Goal: Information Seeking & Learning: Learn about a topic

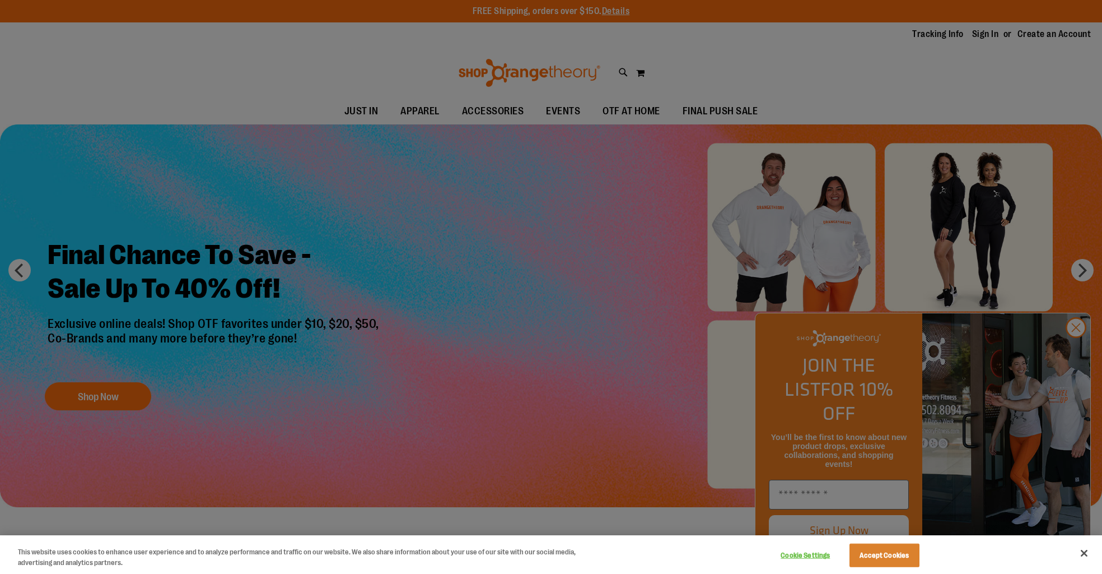
click at [437, 208] on div at bounding box center [551, 287] width 1102 height 574
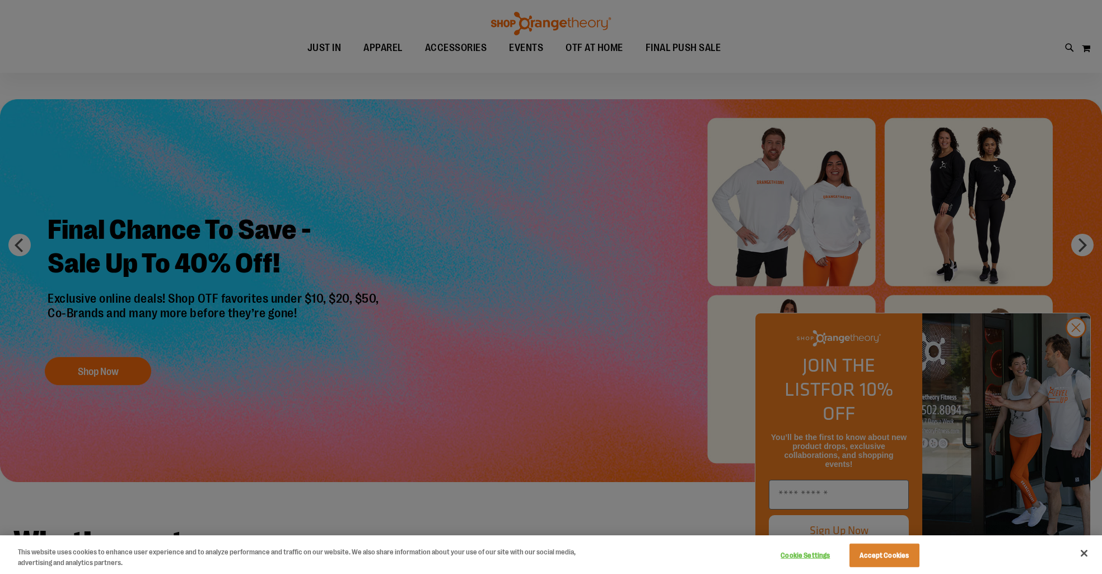
scroll to position [22, 0]
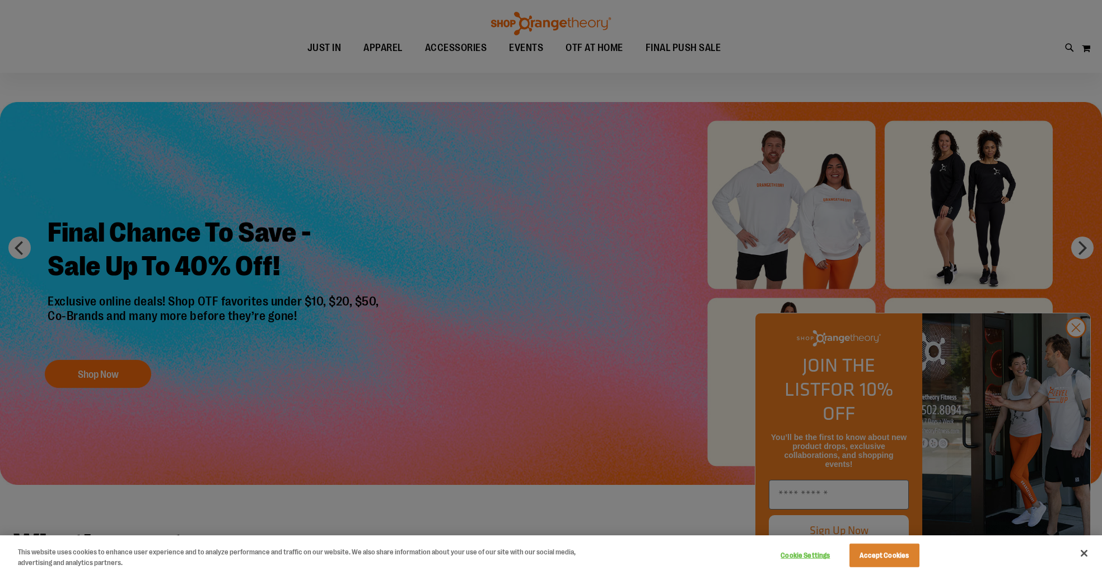
click at [1077, 353] on div at bounding box center [551, 287] width 1102 height 574
click at [1045, 249] on div at bounding box center [551, 287] width 1102 height 574
drag, startPoint x: 1077, startPoint y: 345, endPoint x: 1077, endPoint y: 351, distance: 6.2
click at [1077, 345] on div at bounding box center [551, 287] width 1102 height 574
click at [1077, 351] on div at bounding box center [551, 287] width 1102 height 574
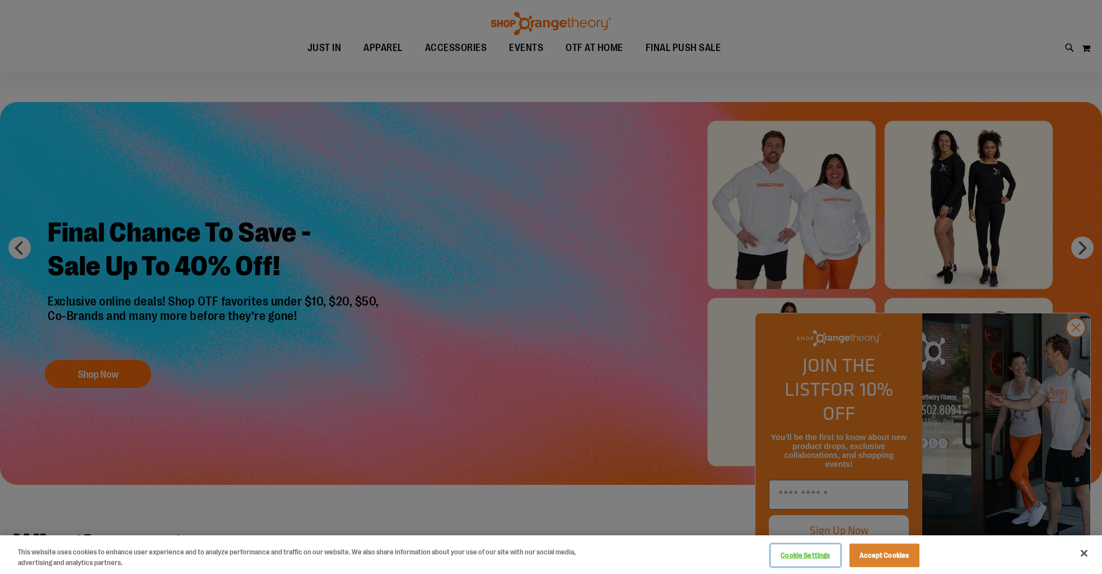
click at [817, 555] on button "Cookie Settings" at bounding box center [806, 555] width 70 height 22
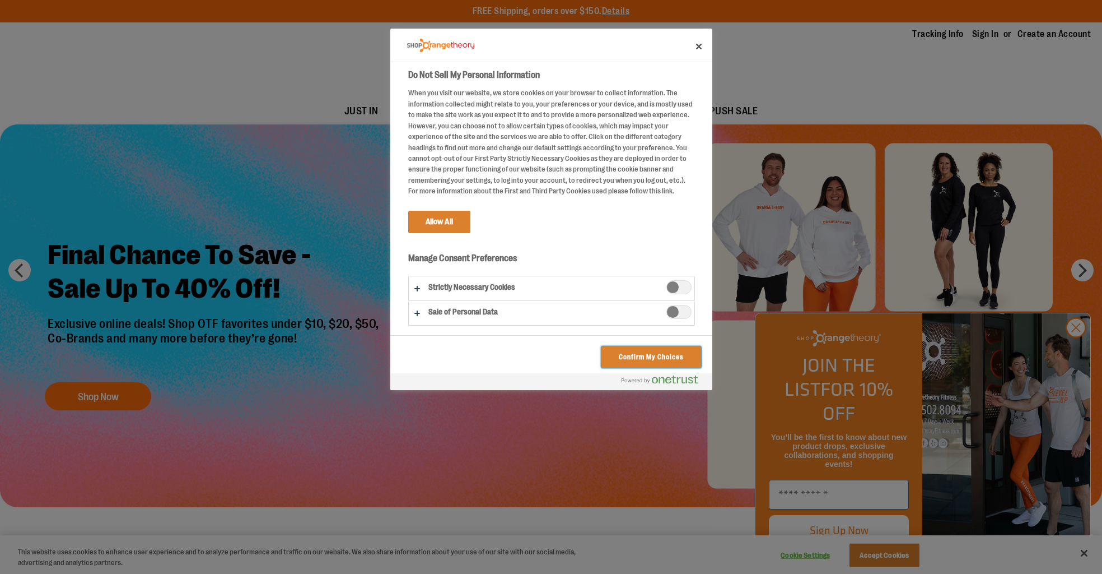
click at [637, 360] on button "Confirm My Choices" at bounding box center [651, 356] width 99 height 21
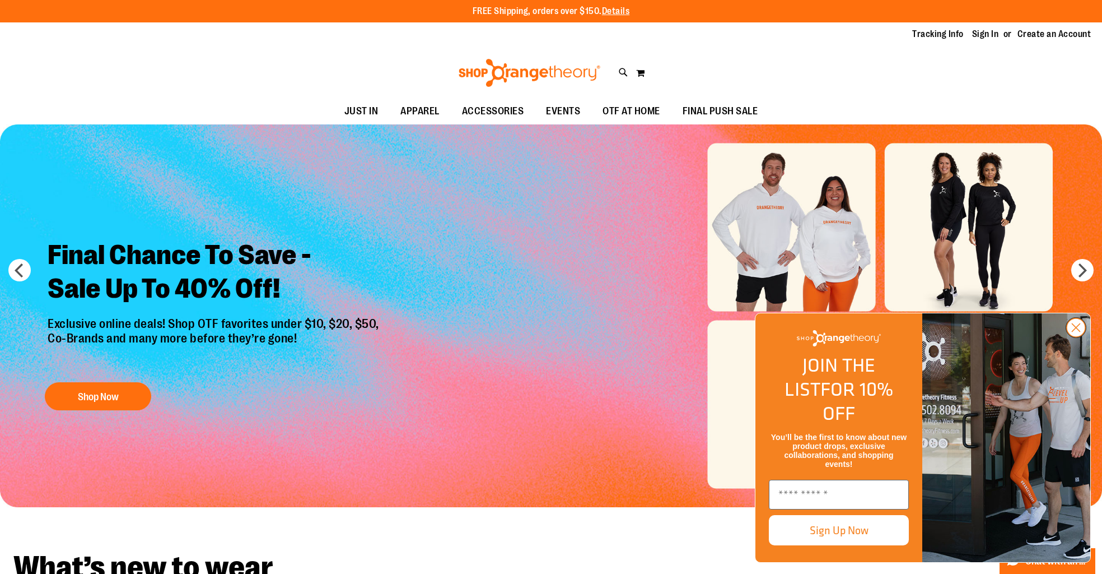
click at [1079, 337] on circle "Close dialog" at bounding box center [1076, 327] width 18 height 18
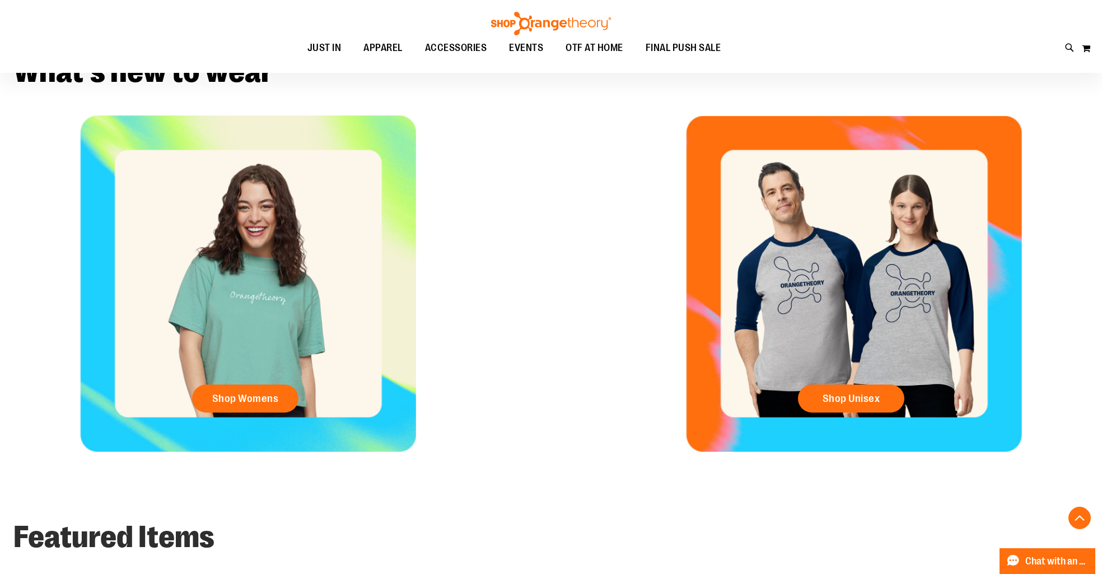
scroll to position [542, 0]
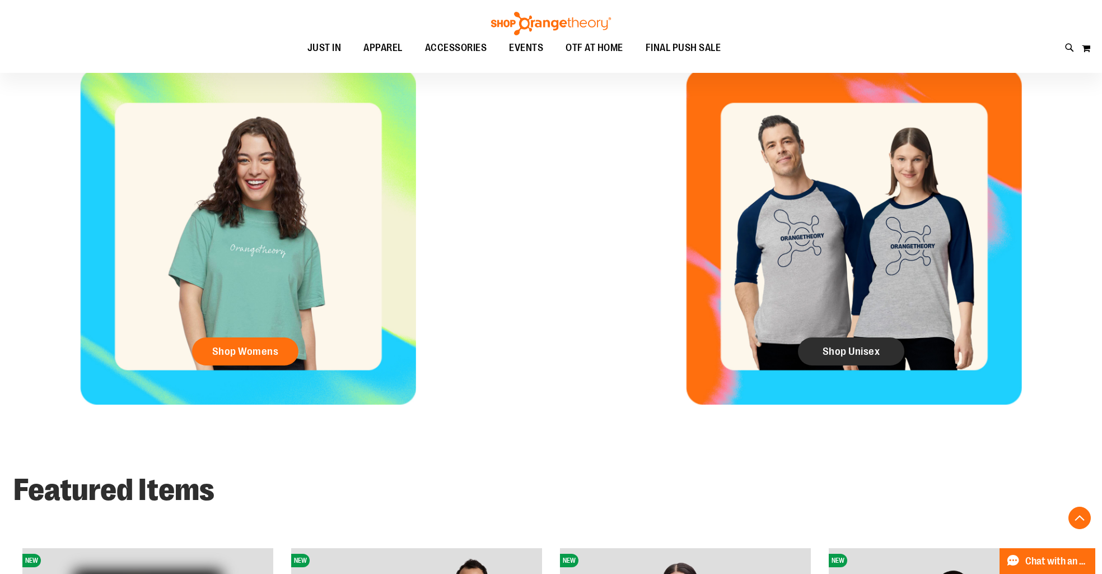
click at [860, 360] on link "Shop Unisex" at bounding box center [851, 351] width 106 height 28
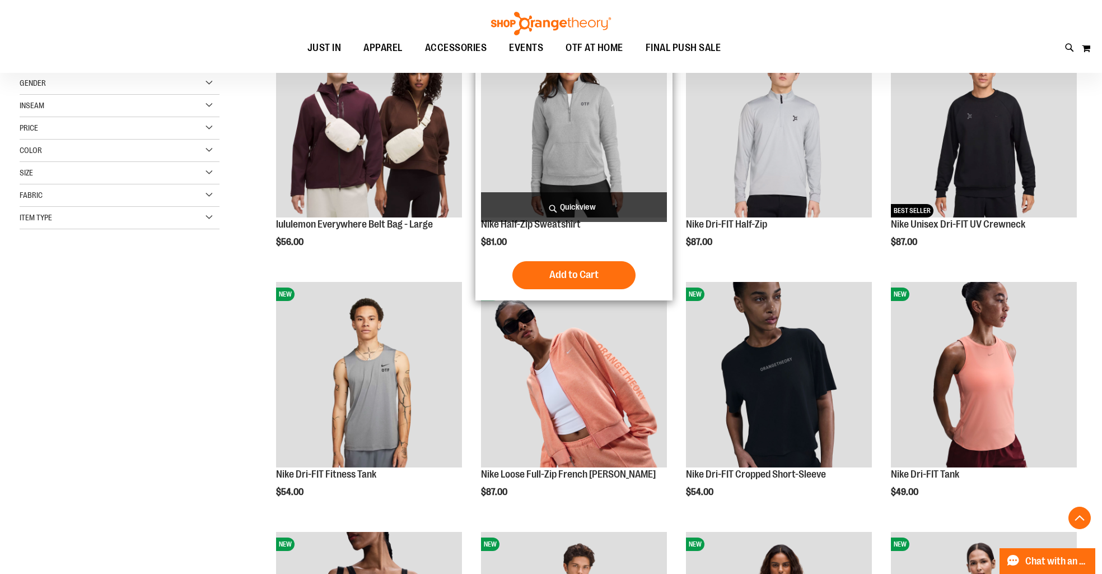
scroll to position [218, 0]
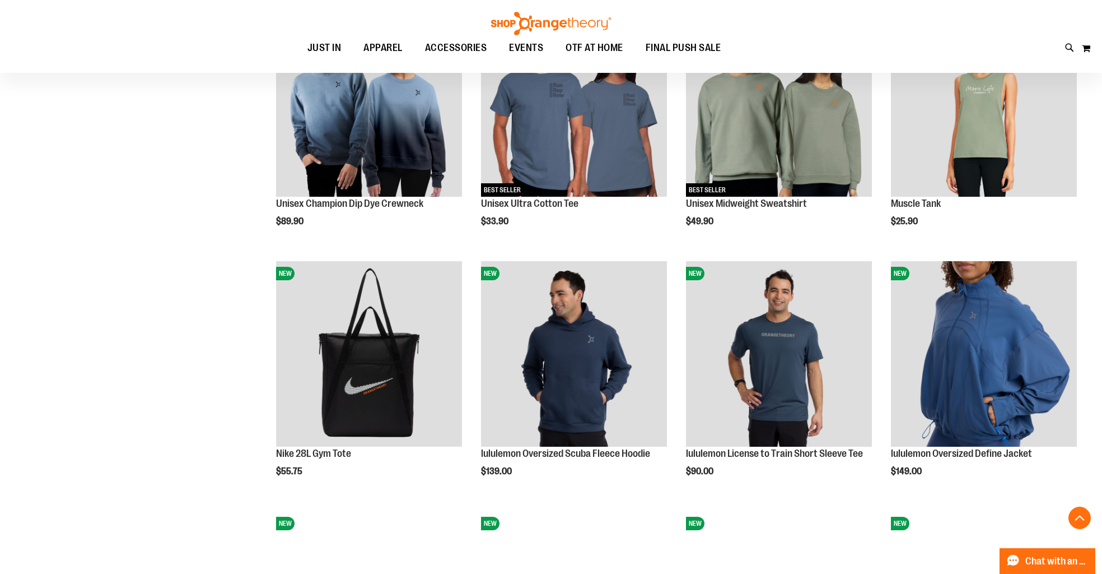
scroll to position [979, 0]
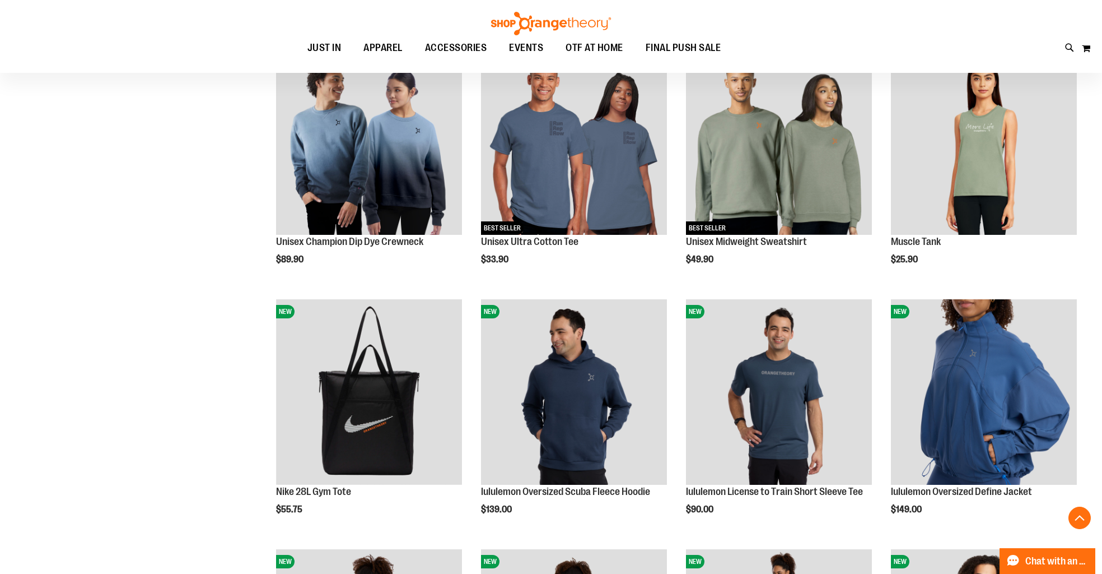
scroll to position [871, 0]
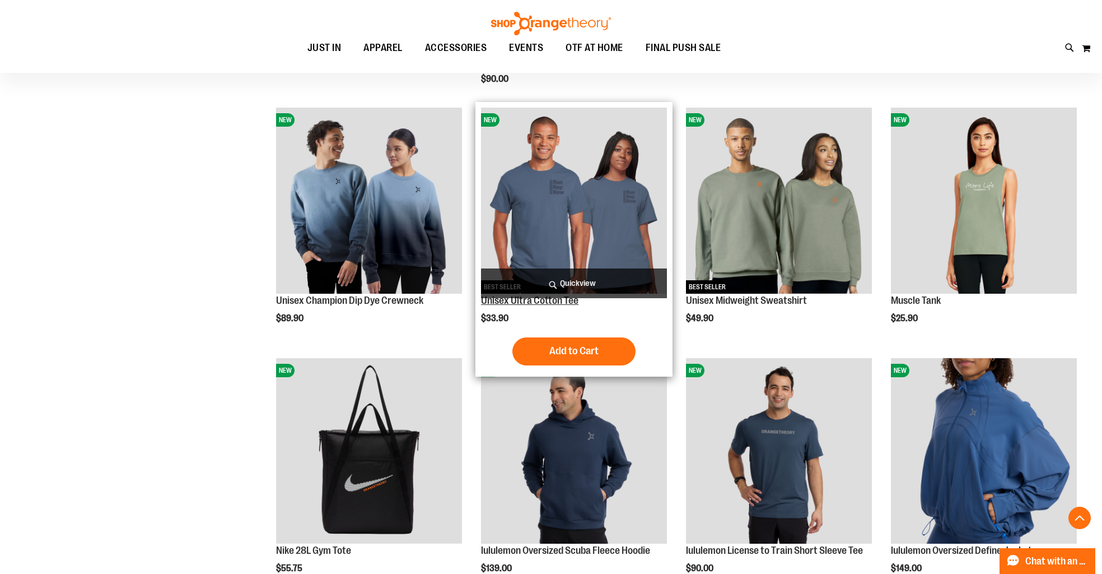
click at [563, 300] on link "Unisex Ultra Cotton Tee" at bounding box center [529, 300] width 97 height 11
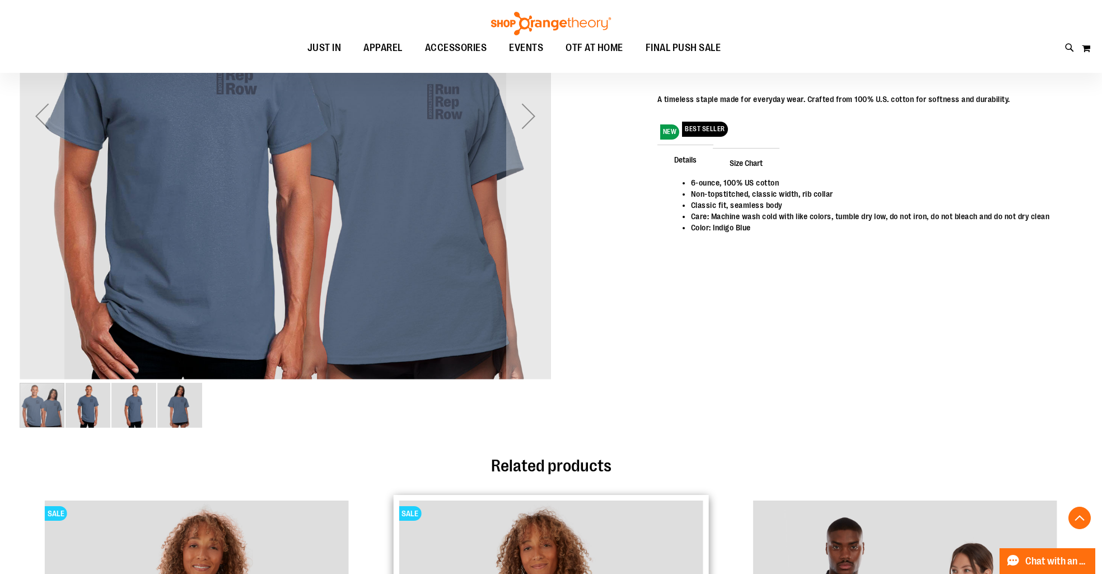
scroll to position [290, 0]
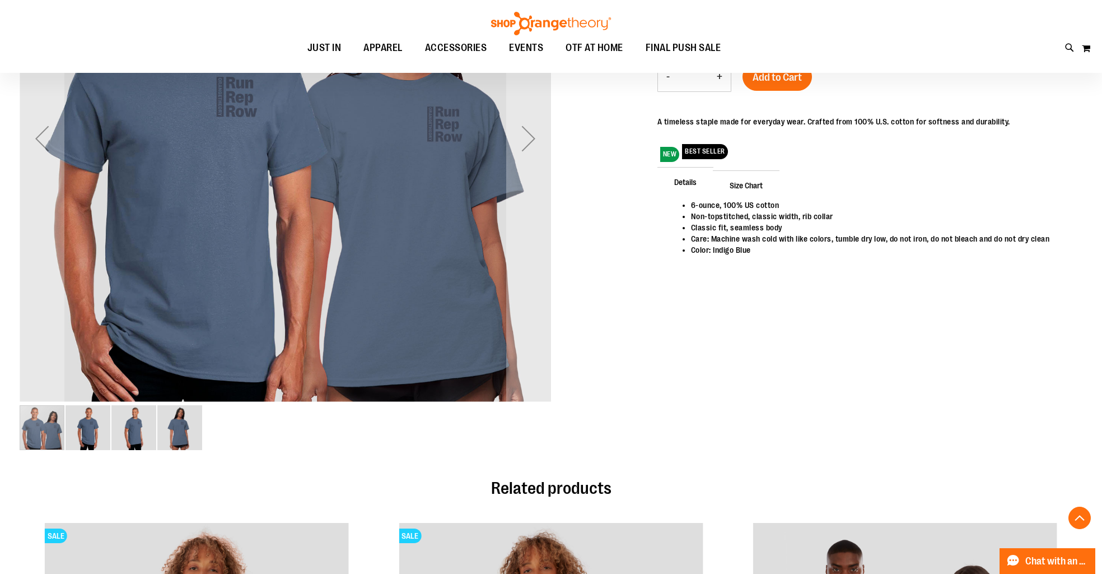
click at [80, 423] on img "image 2 of 4" at bounding box center [88, 427] width 45 height 45
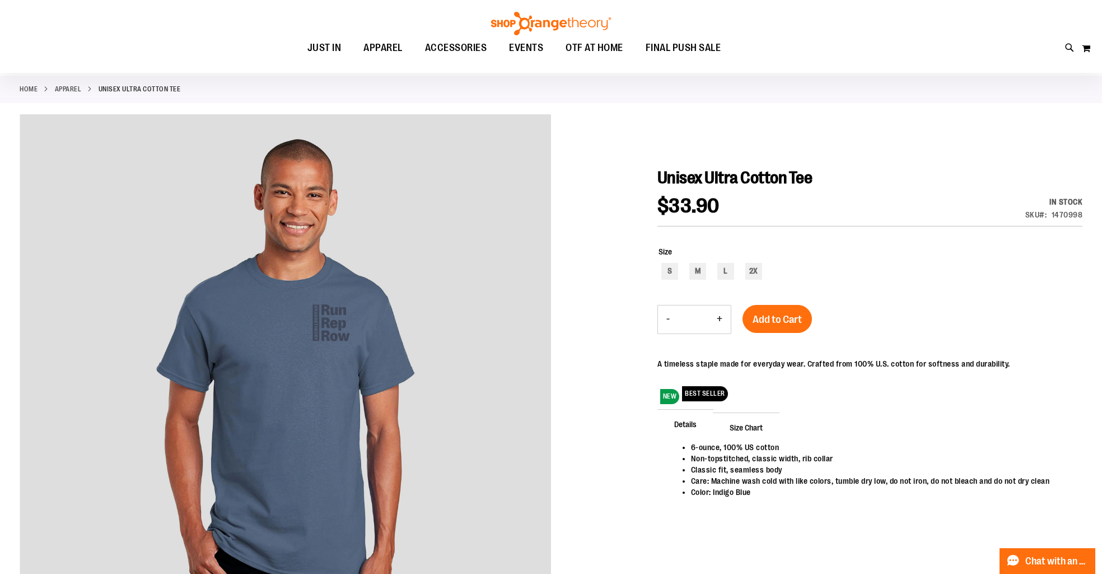
scroll to position [52, 0]
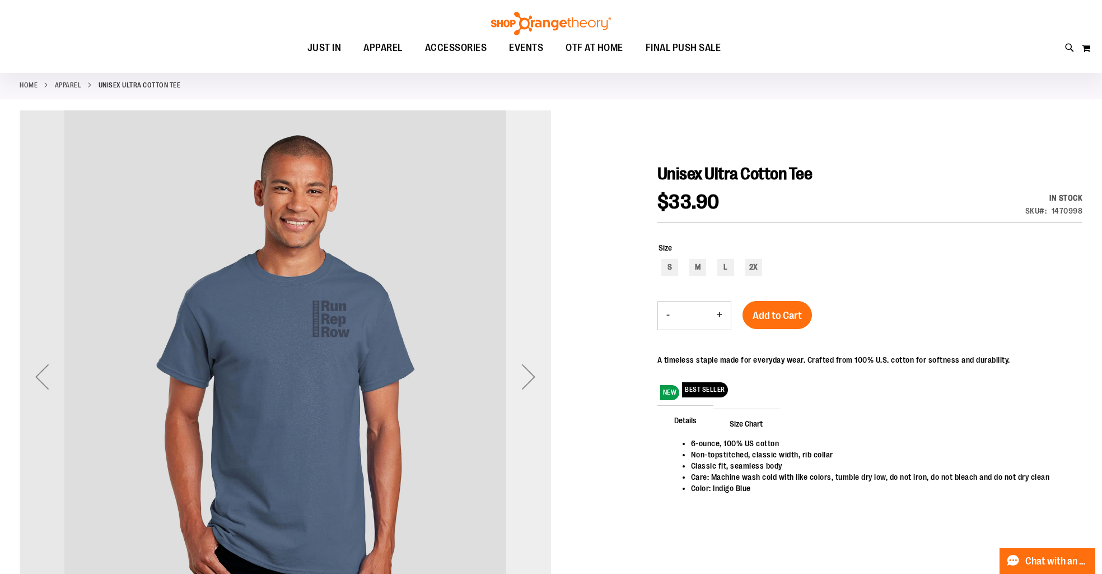
click at [526, 392] on div "Next" at bounding box center [528, 376] width 45 height 45
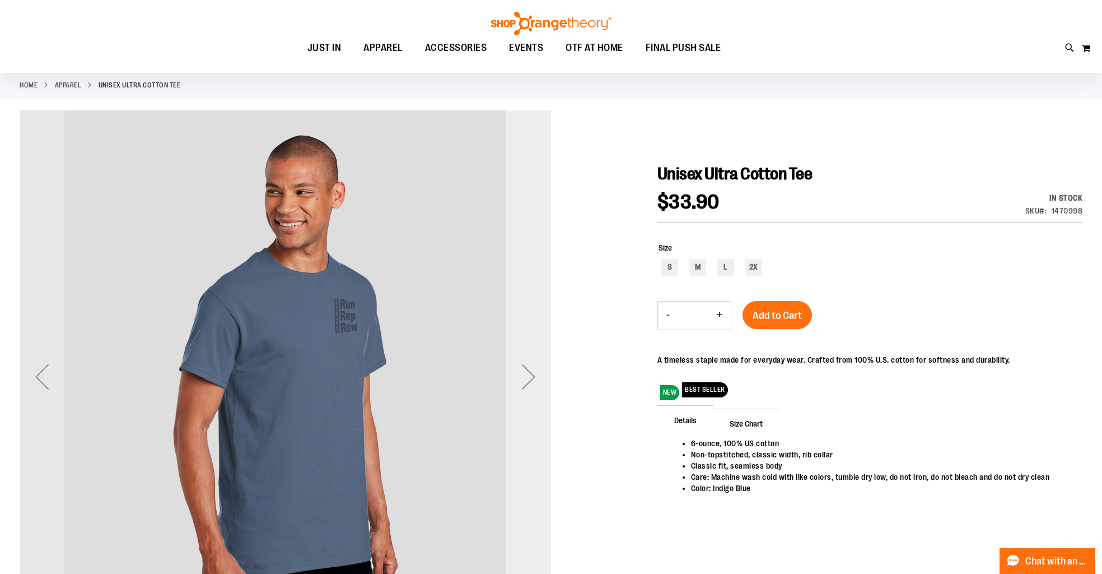
click at [526, 392] on div "Next" at bounding box center [528, 376] width 45 height 45
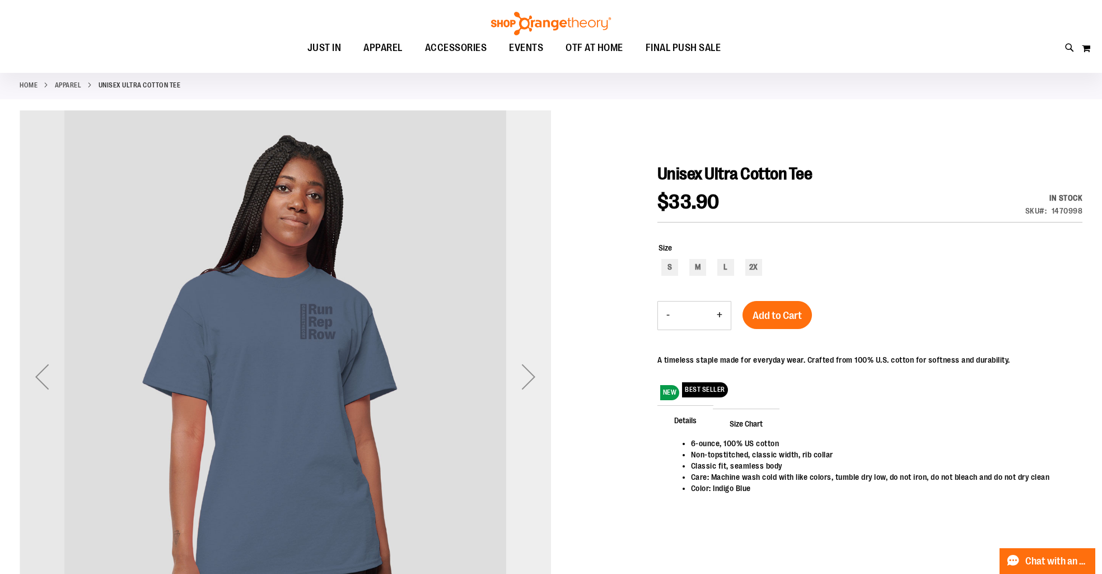
click at [526, 392] on div "Next" at bounding box center [528, 376] width 45 height 45
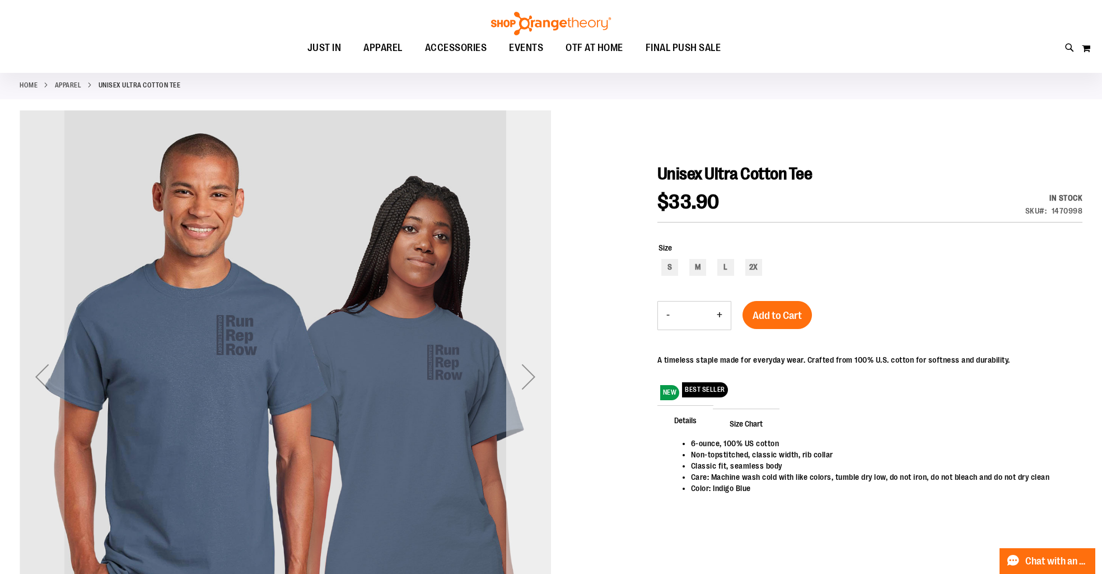
click at [526, 392] on div "Next" at bounding box center [528, 376] width 45 height 45
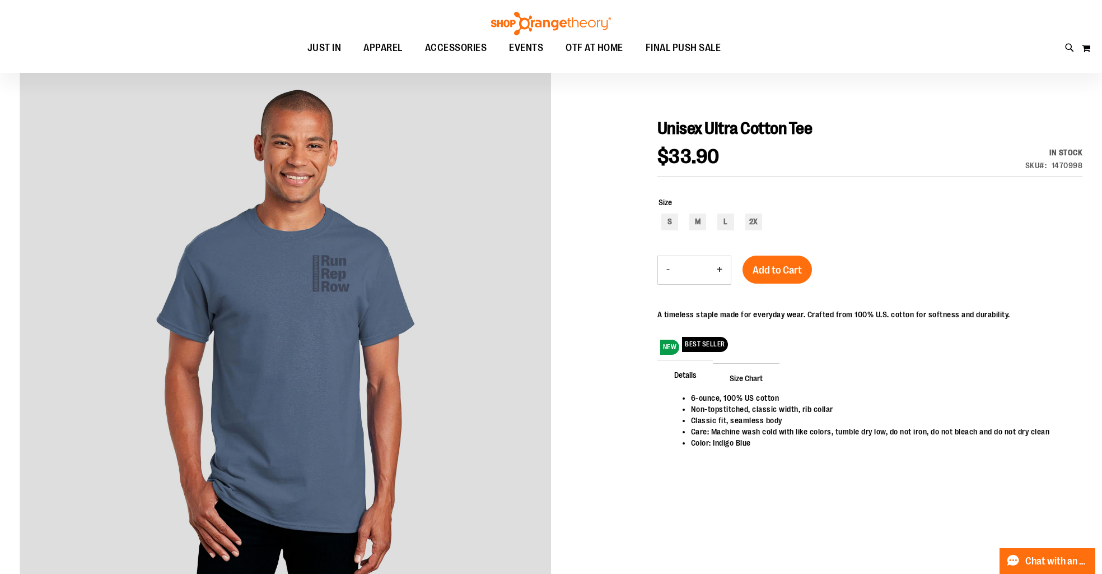
scroll to position [102, 0]
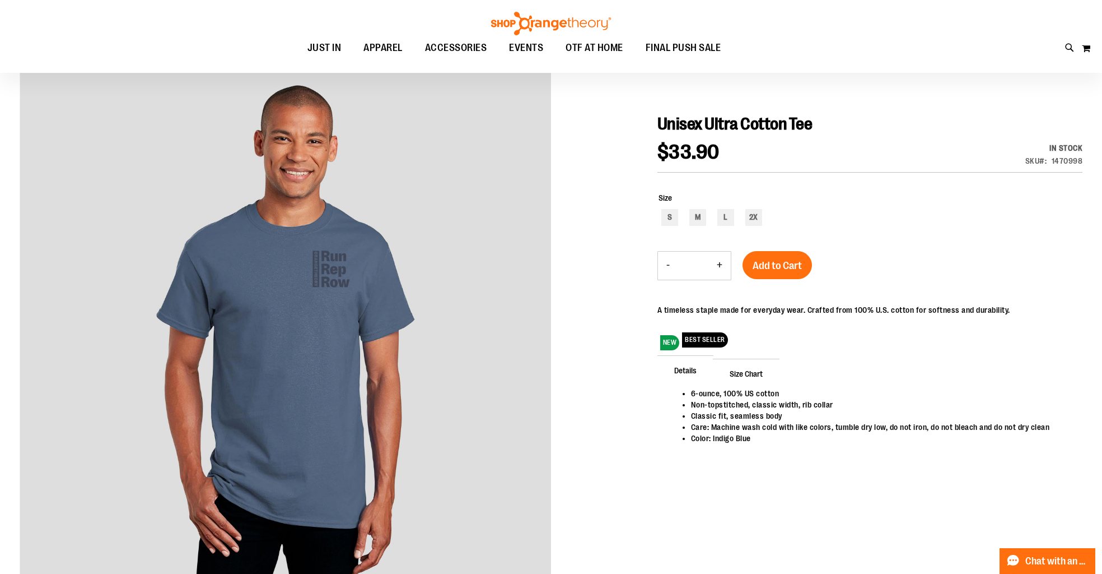
click at [755, 367] on span "Size Chart" at bounding box center [746, 373] width 67 height 29
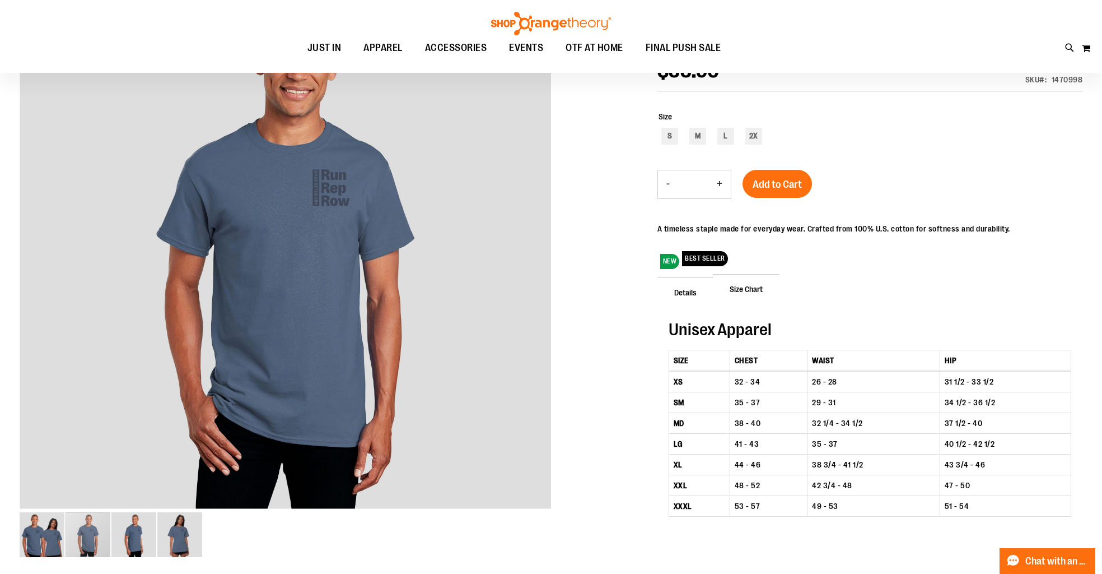
scroll to position [0, 0]
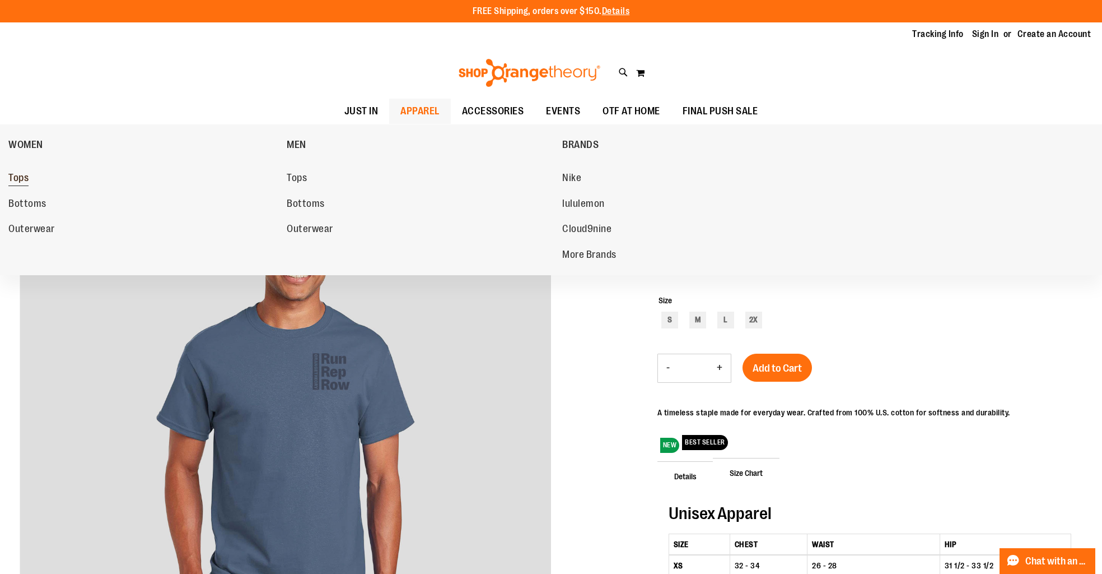
click at [20, 180] on span "Tops" at bounding box center [18, 179] width 20 height 14
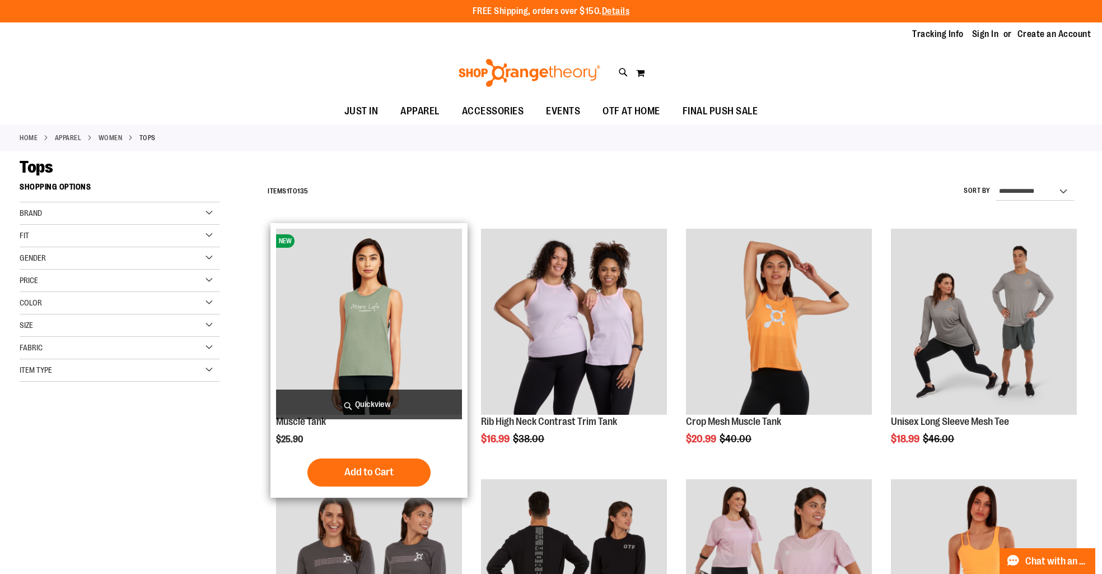
click at [441, 244] on img "product" at bounding box center [369, 322] width 186 height 186
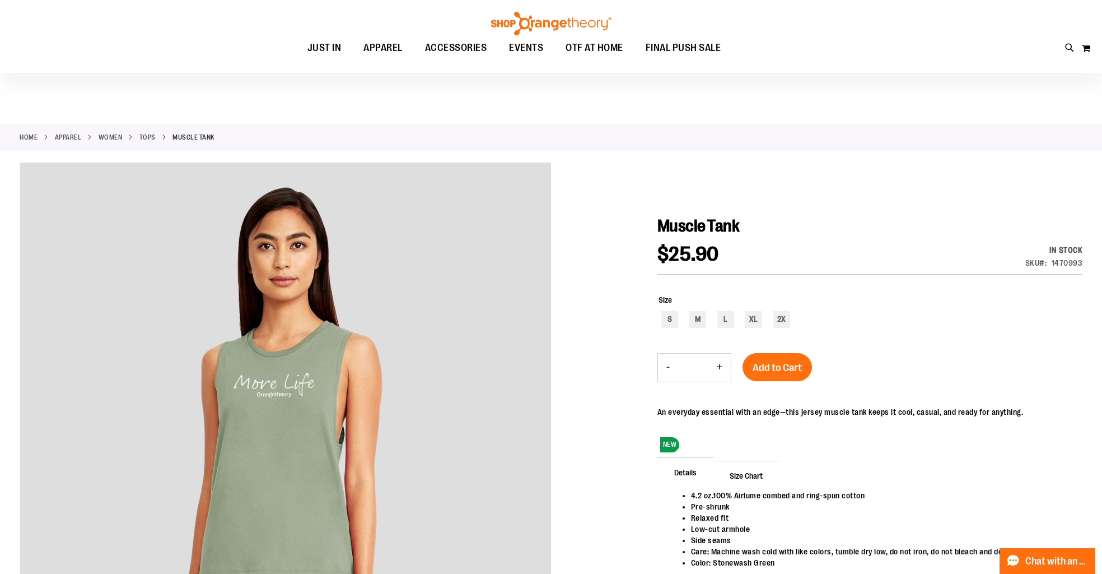
scroll to position [61, 0]
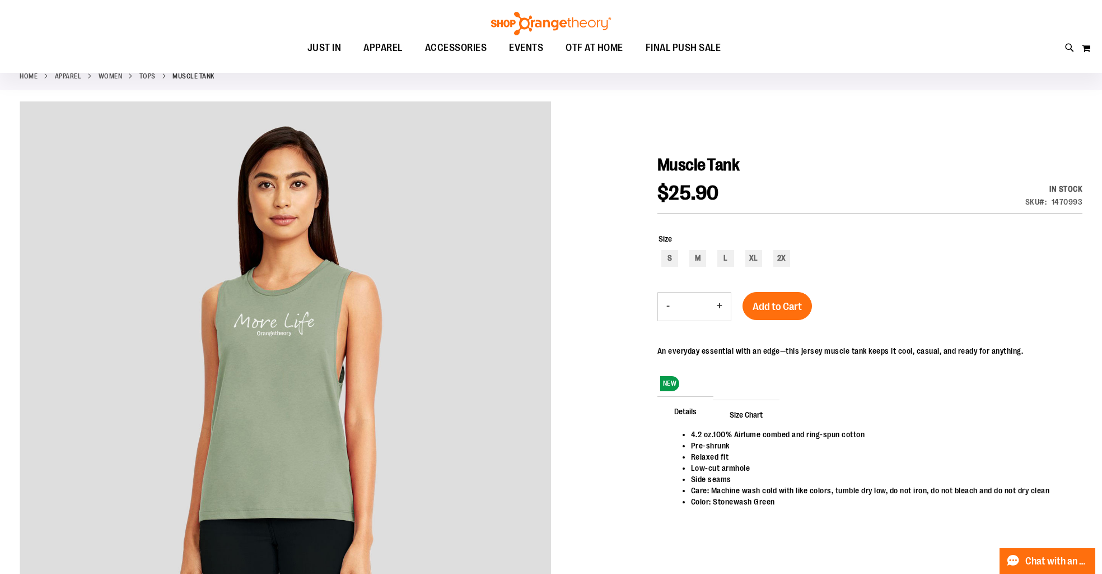
click at [748, 412] on span "Size Chart" at bounding box center [746, 413] width 67 height 29
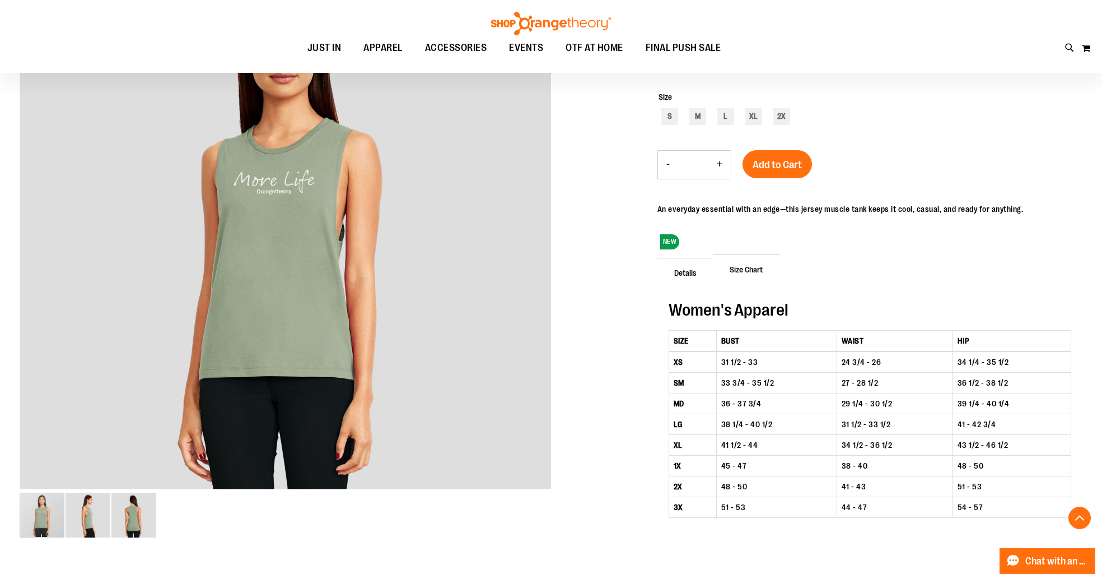
scroll to position [0, 0]
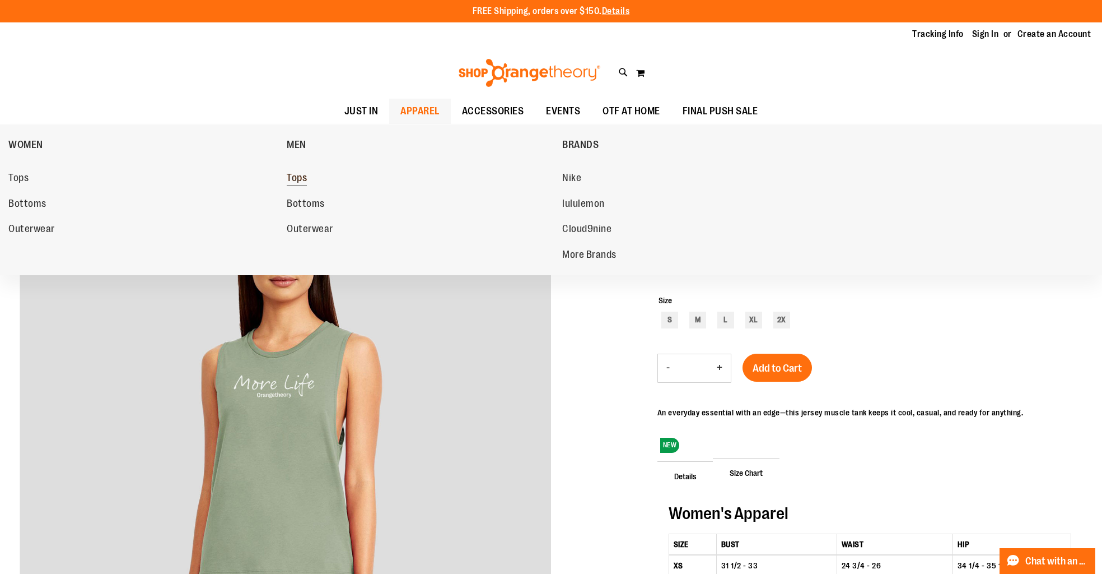
click at [300, 177] on span "Tops" at bounding box center [297, 179] width 20 height 14
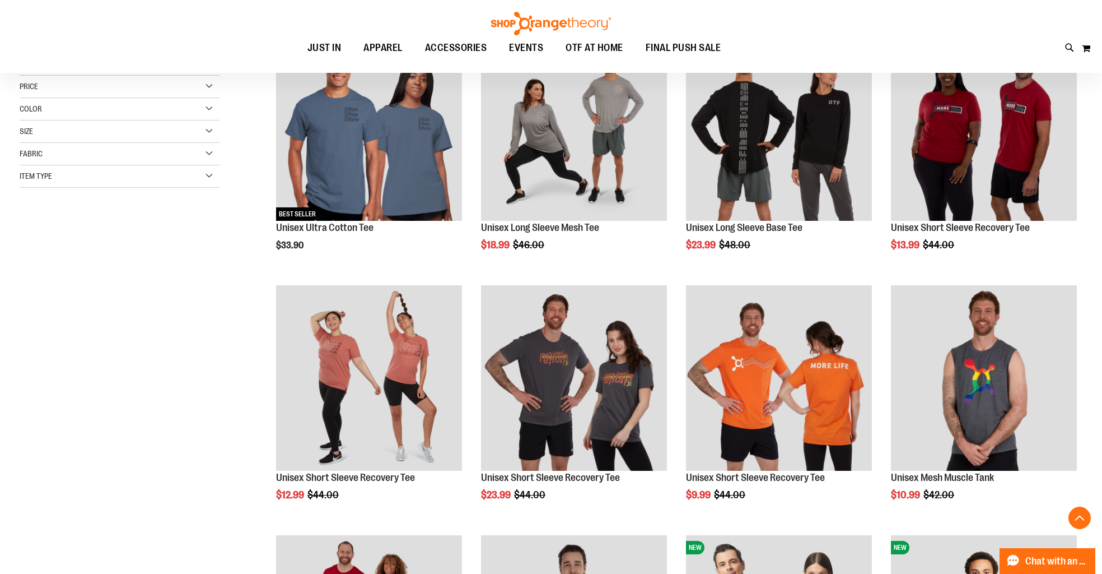
scroll to position [274, 0]
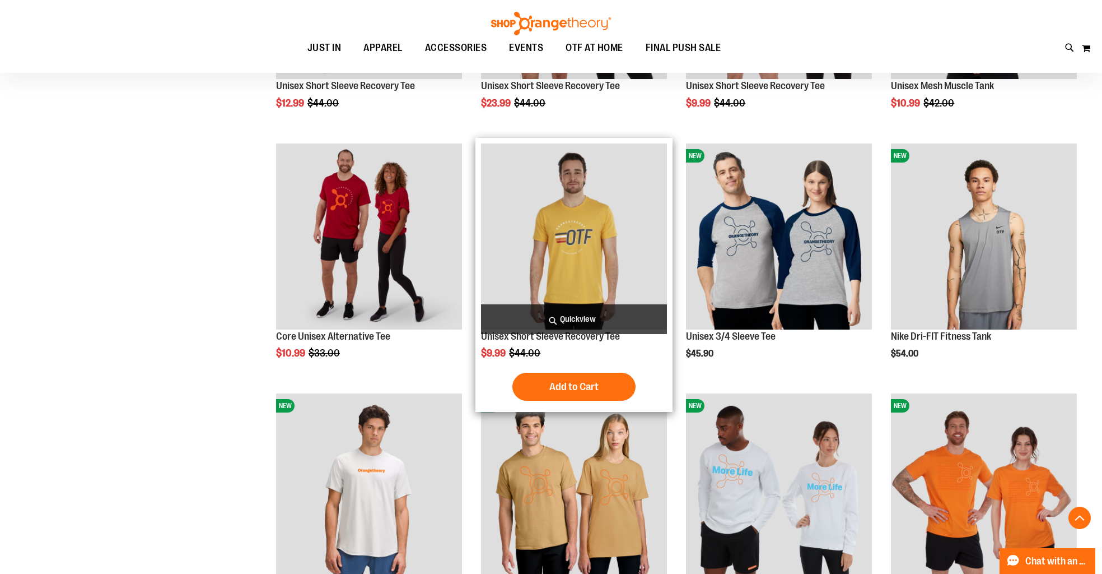
scroll to position [683, 0]
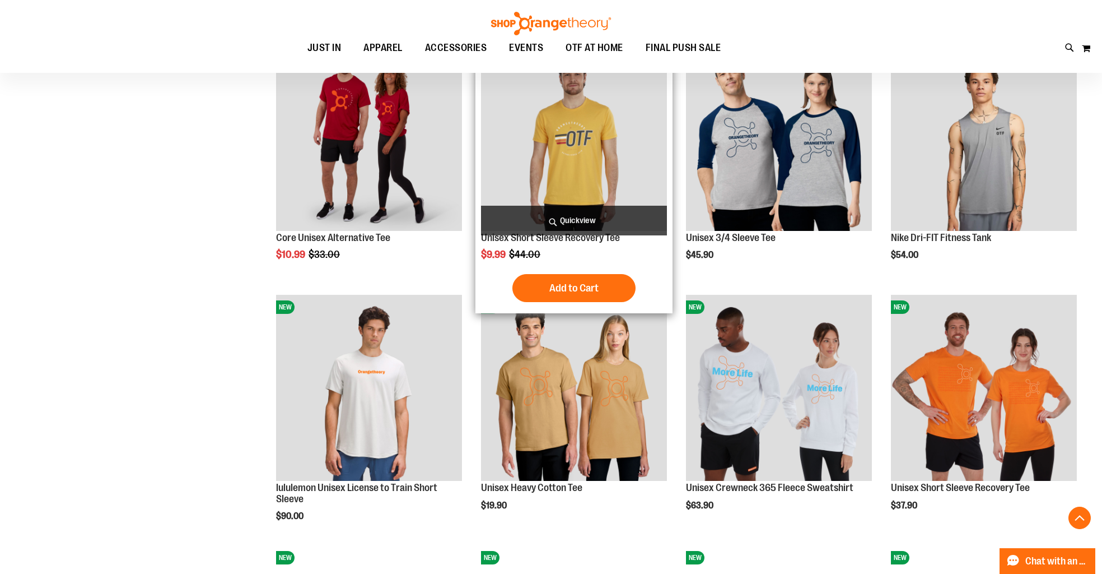
click at [546, 169] on img "product" at bounding box center [574, 138] width 186 height 186
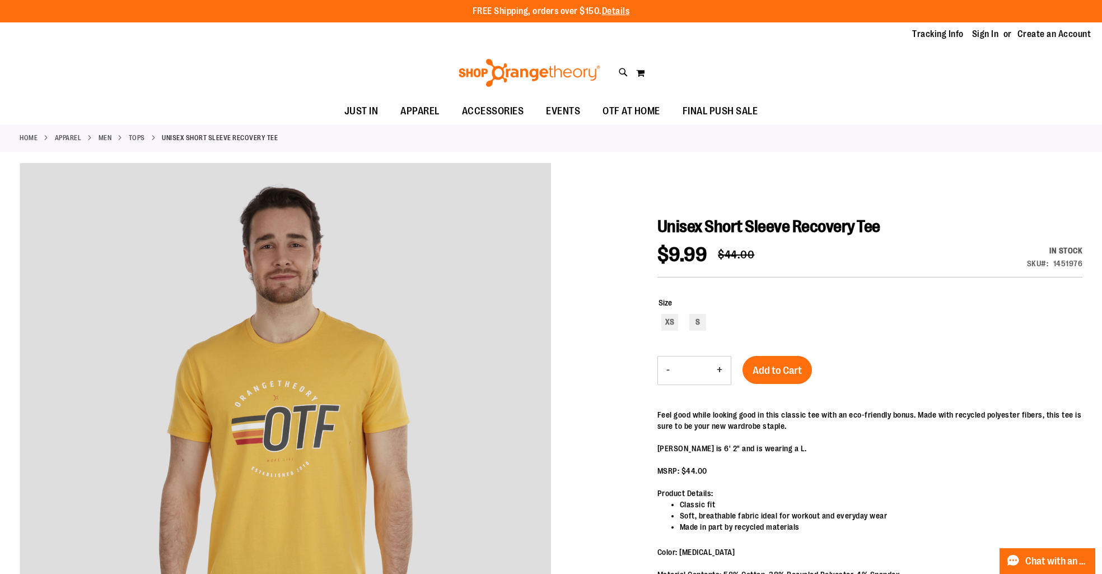
click at [101, 138] on link "MEN" at bounding box center [105, 138] width 13 height 10
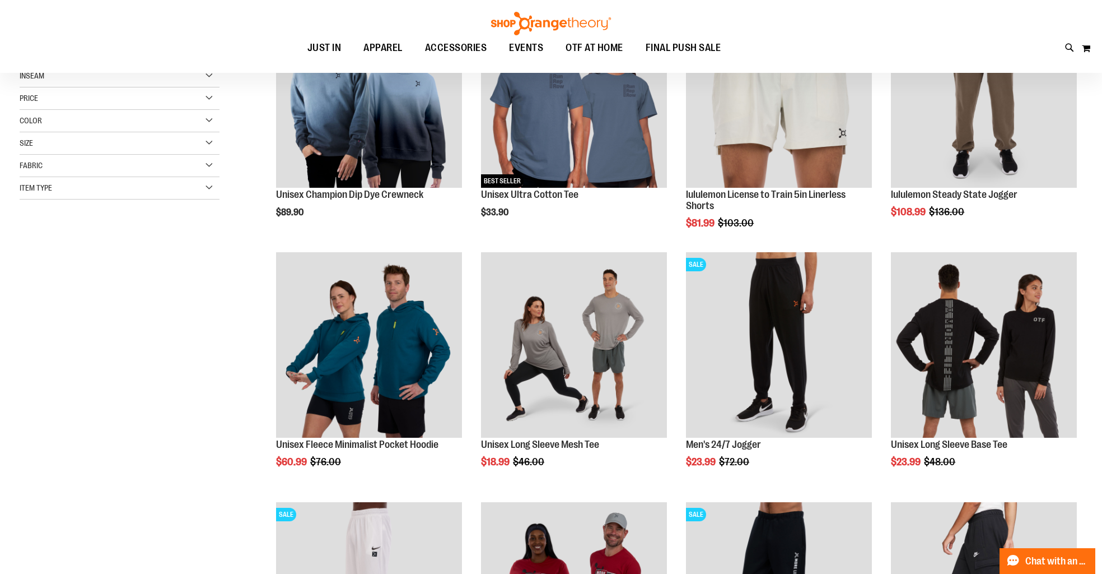
scroll to position [239, 0]
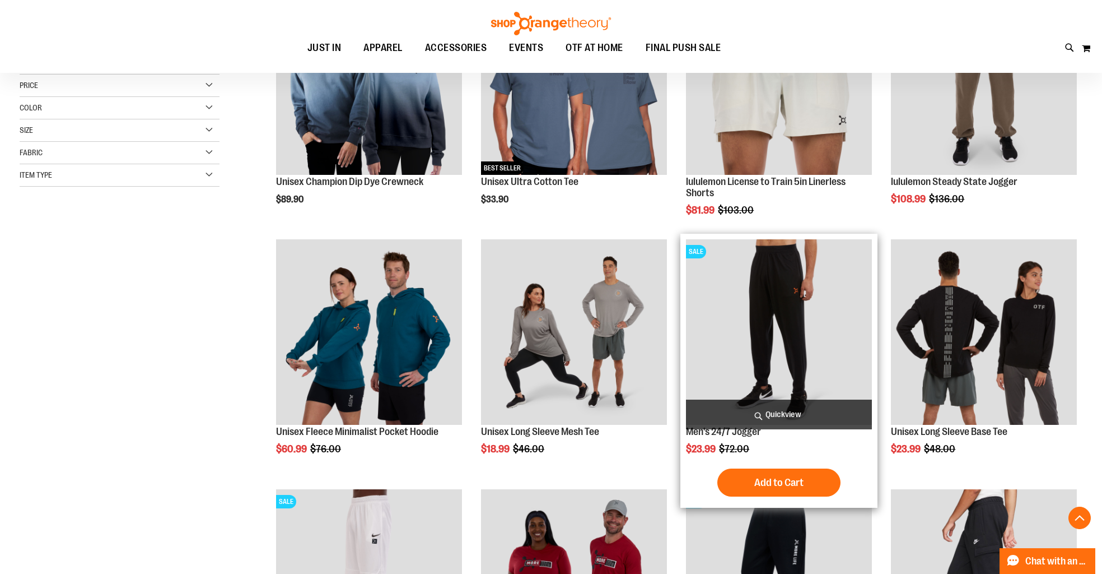
click at [800, 315] on img "product" at bounding box center [779, 332] width 186 height 186
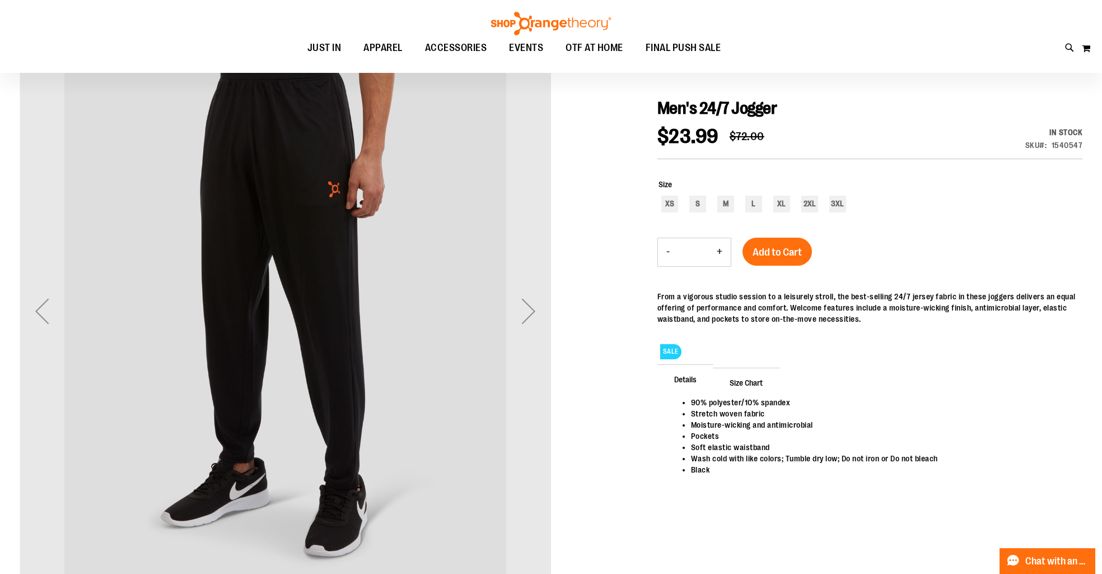
scroll to position [118, 0]
click at [756, 380] on span "Size Chart" at bounding box center [746, 381] width 67 height 29
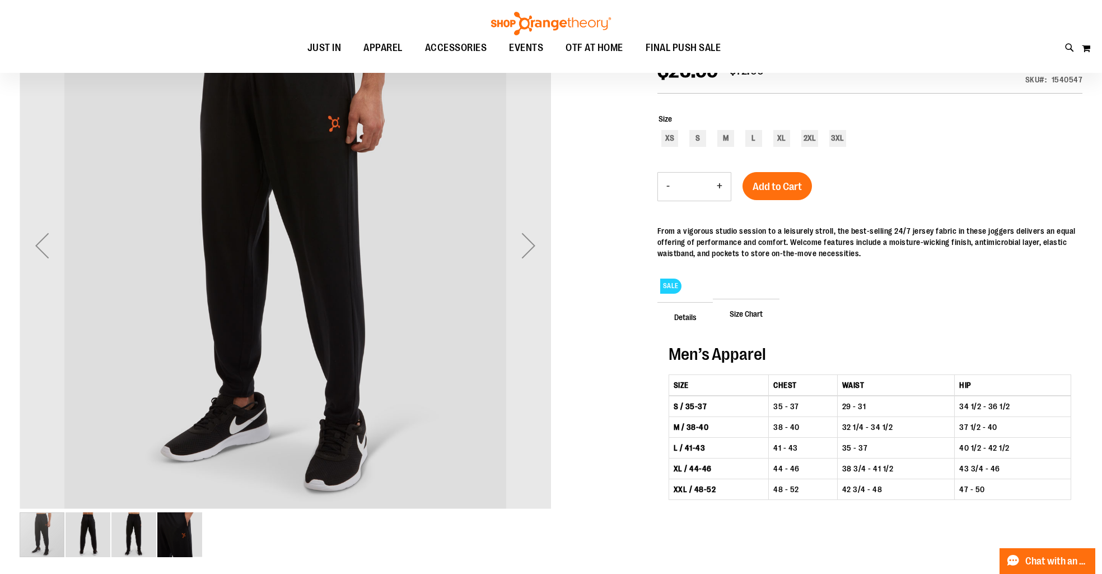
scroll to position [206, 0]
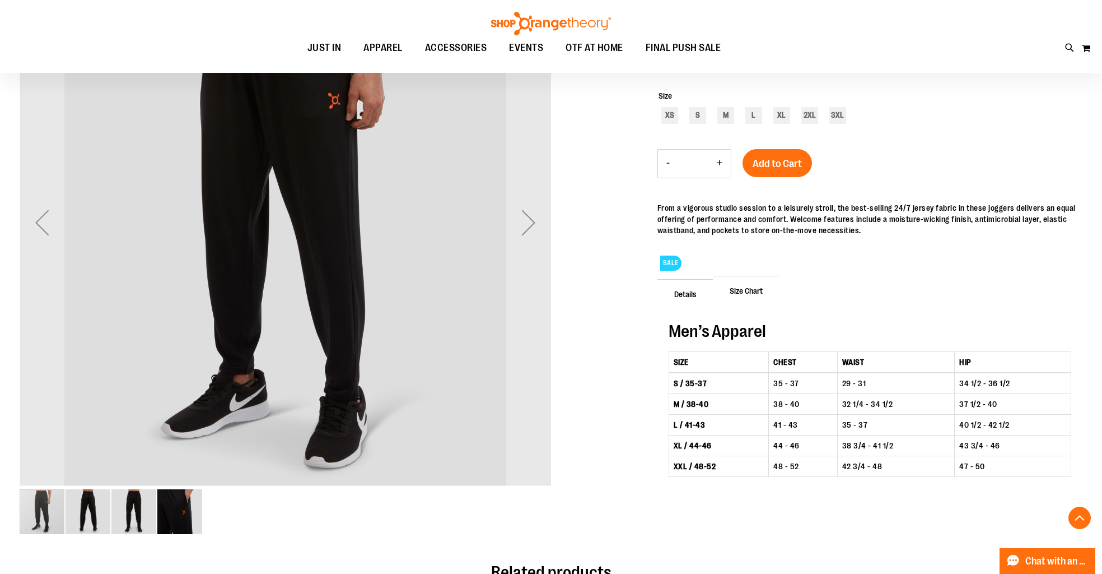
click at [176, 501] on img "image 4 of 4" at bounding box center [179, 511] width 45 height 45
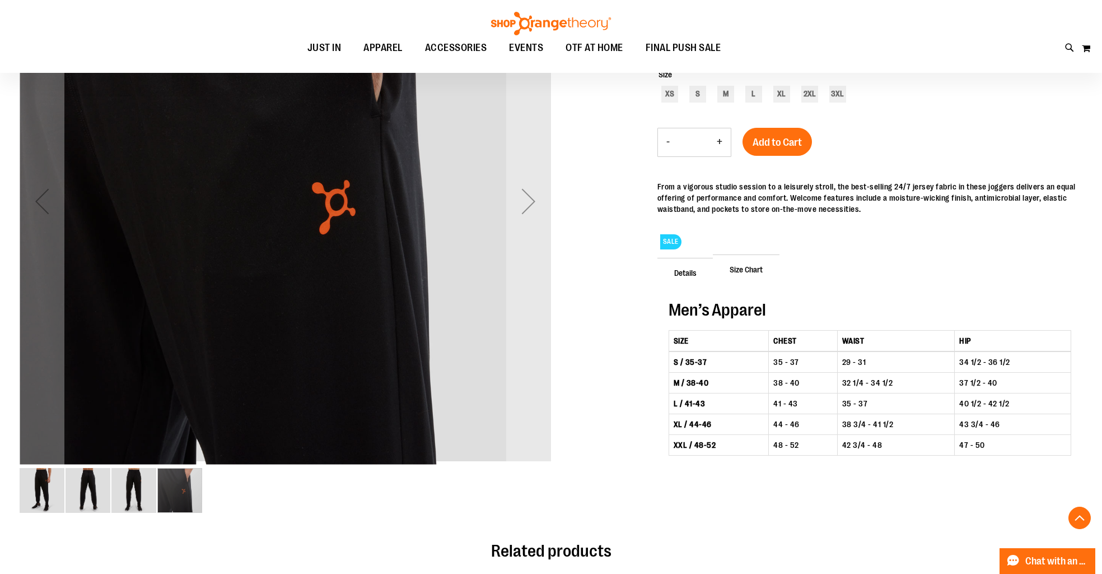
scroll to position [243, 0]
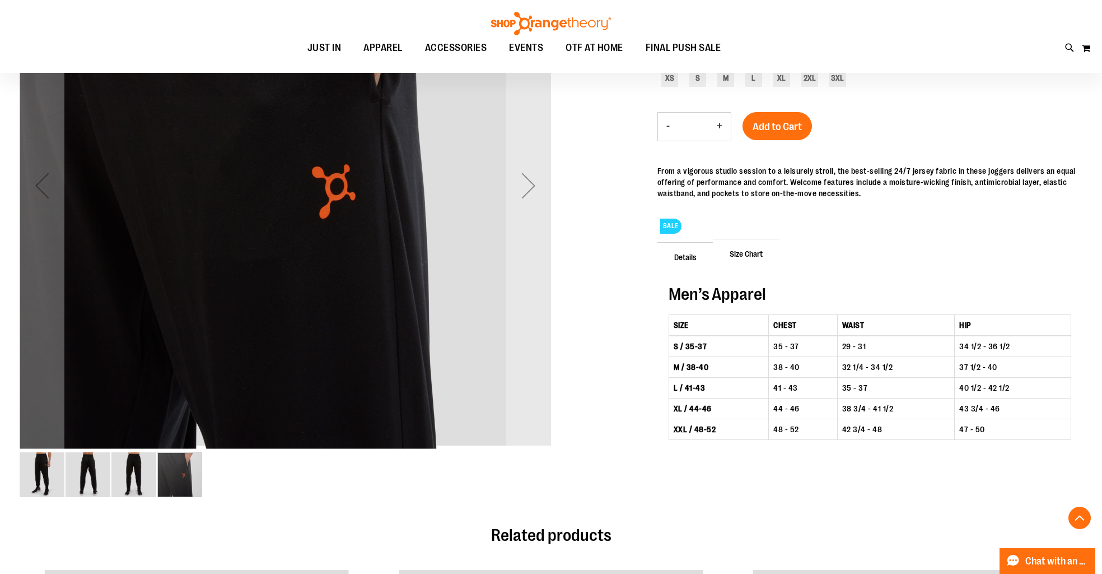
click at [120, 481] on img "image 3 of 4" at bounding box center [133, 474] width 45 height 45
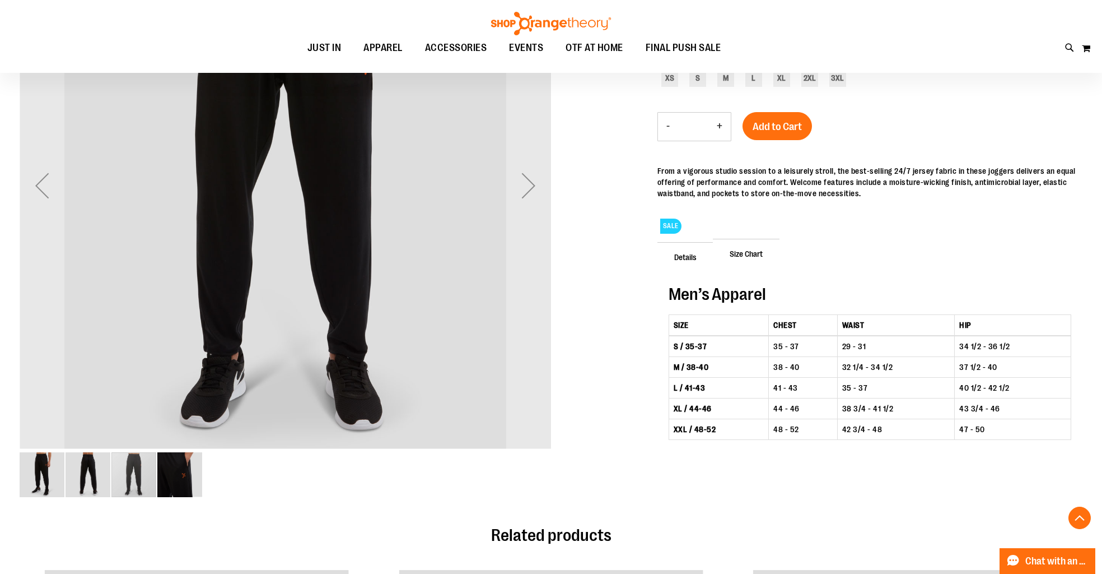
click at [100, 482] on img "image 2 of 4" at bounding box center [88, 474] width 45 height 45
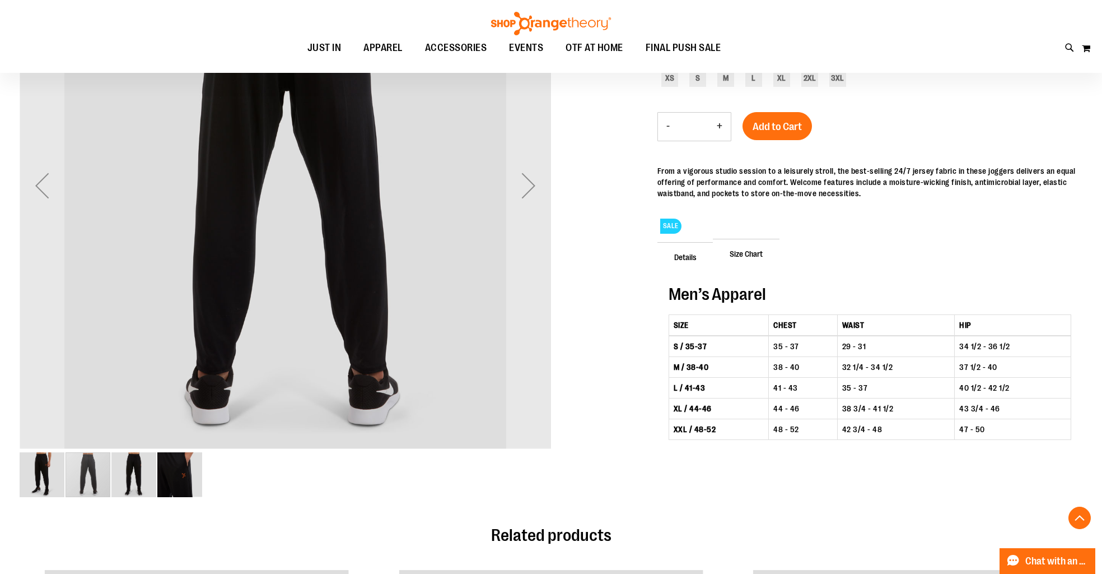
click at [46, 477] on img "image 1 of 4" at bounding box center [42, 474] width 45 height 45
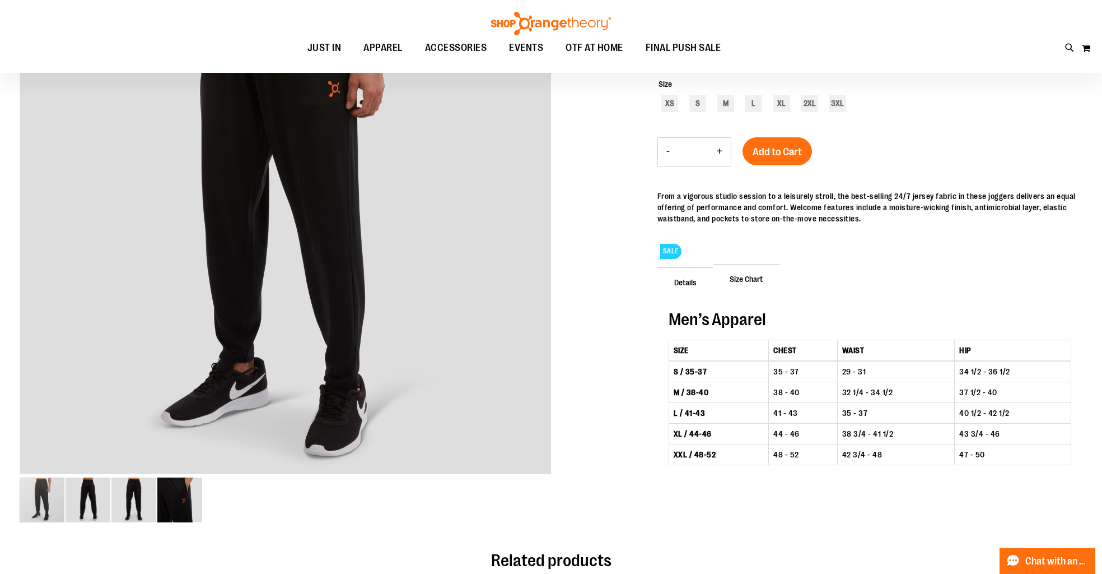
scroll to position [319, 0]
